Goal: Task Accomplishment & Management: Manage account settings

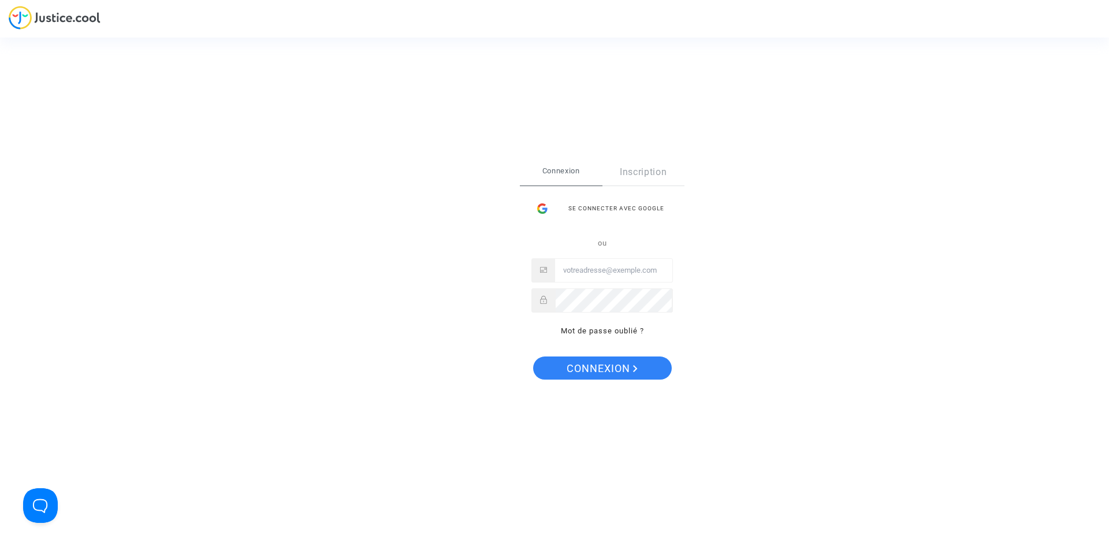
type input "flights@lawfirm.bg"
click at [599, 366] on span "Connexion" at bounding box center [602, 368] width 71 height 24
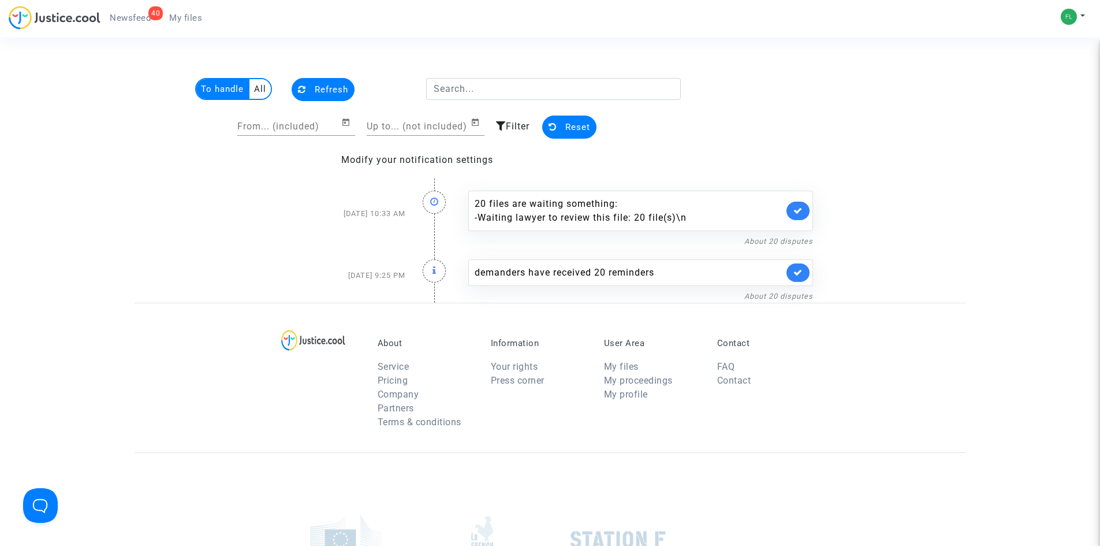
click at [993, 161] on div "To handle All Refresh From... (included) Up to... (not included) Filter Reset M…" at bounding box center [550, 190] width 1100 height 225
